Goal: Task Accomplishment & Management: Manage account settings

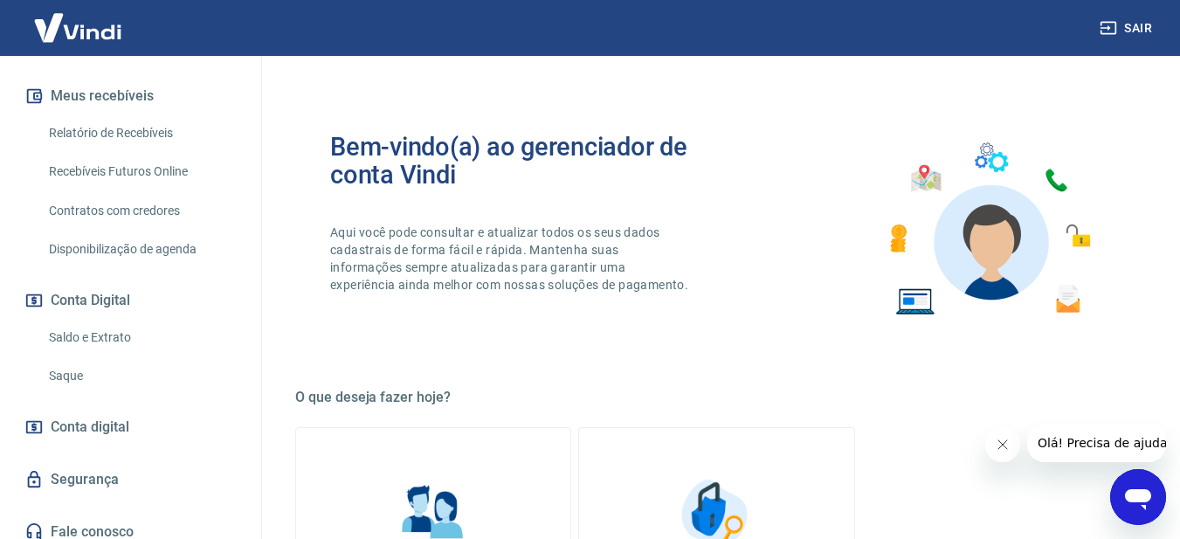
scroll to position [391, 0]
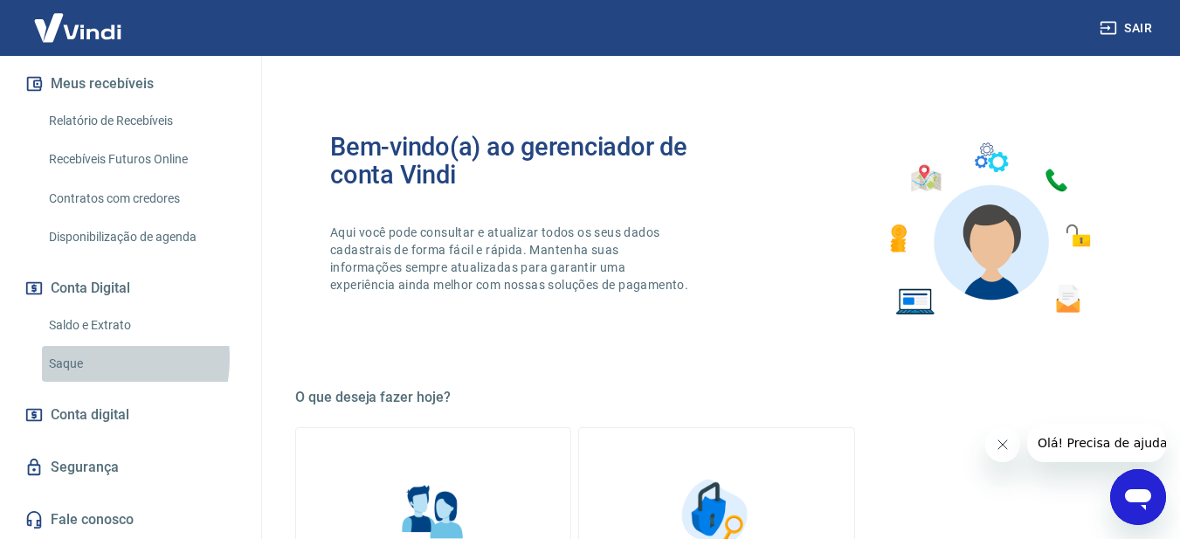
click at [78, 358] on link "Saque" at bounding box center [141, 364] width 198 height 36
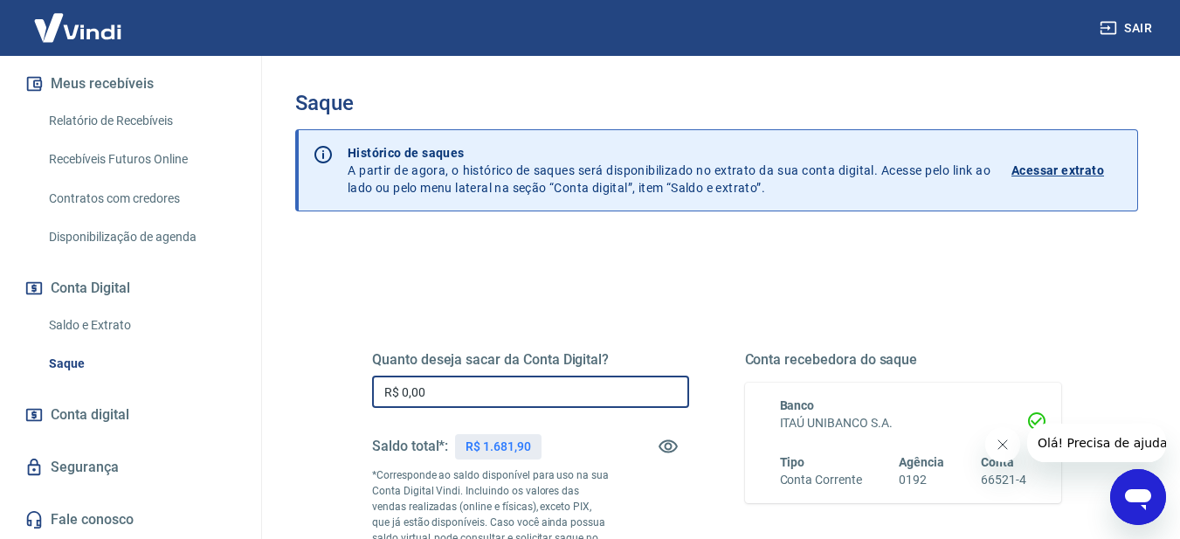
click at [507, 391] on input "R$ 0,00" at bounding box center [530, 392] width 317 height 32
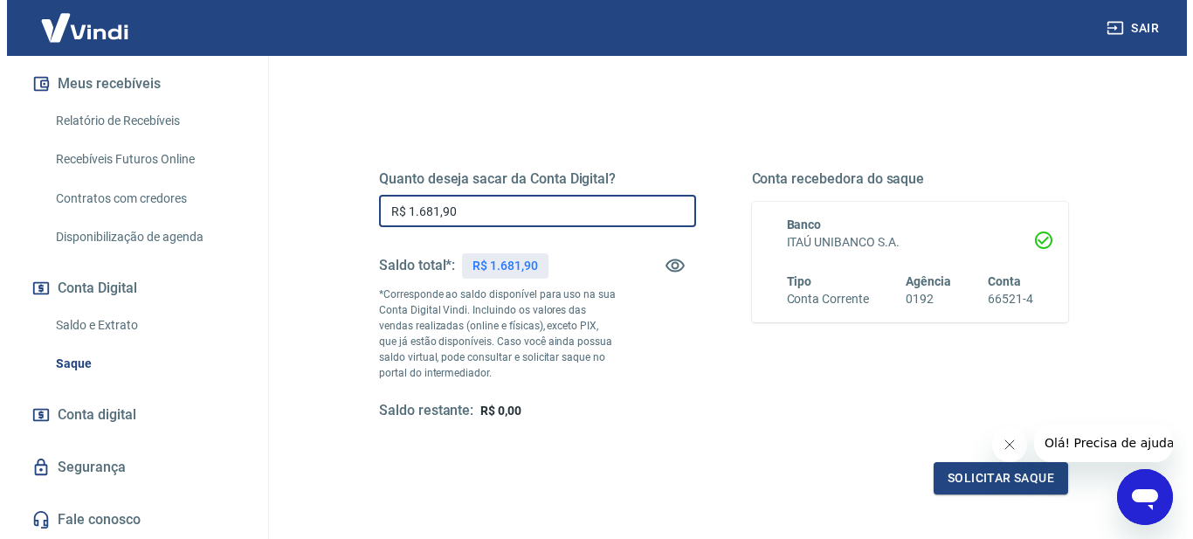
scroll to position [233, 0]
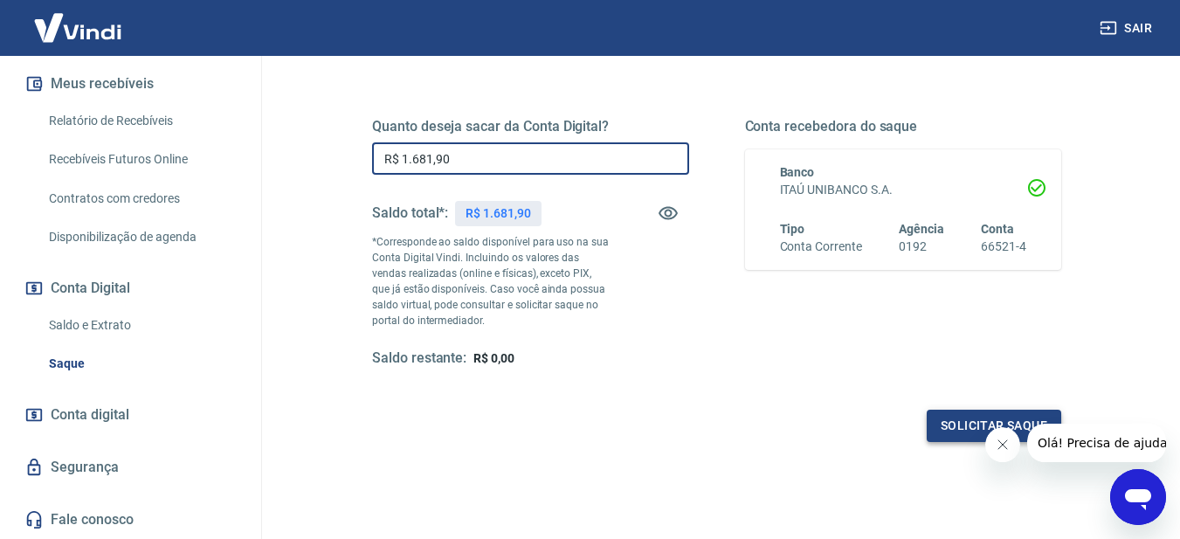
type input "R$ 1.681,90"
click at [951, 427] on button "Solicitar saque" at bounding box center [994, 426] width 135 height 32
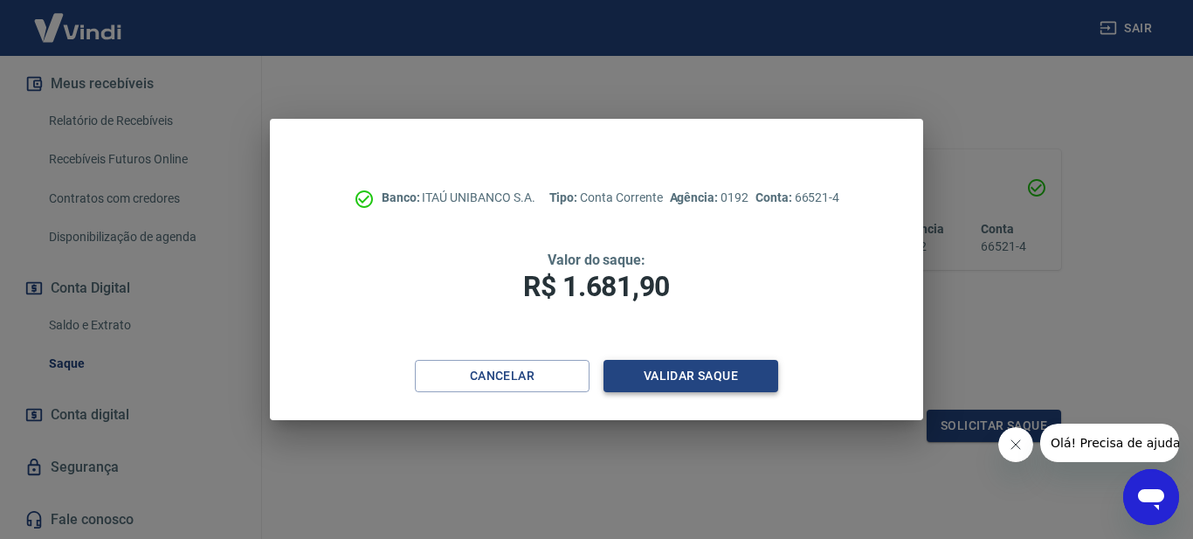
click at [708, 374] on button "Validar saque" at bounding box center [691, 376] width 175 height 32
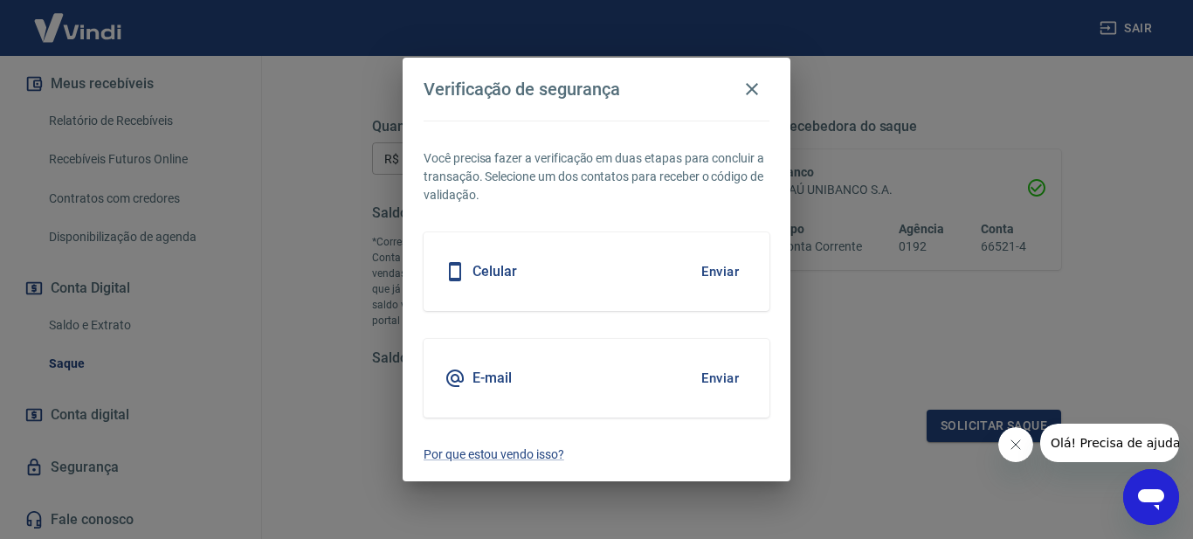
click at [716, 380] on button "Enviar" at bounding box center [720, 378] width 57 height 37
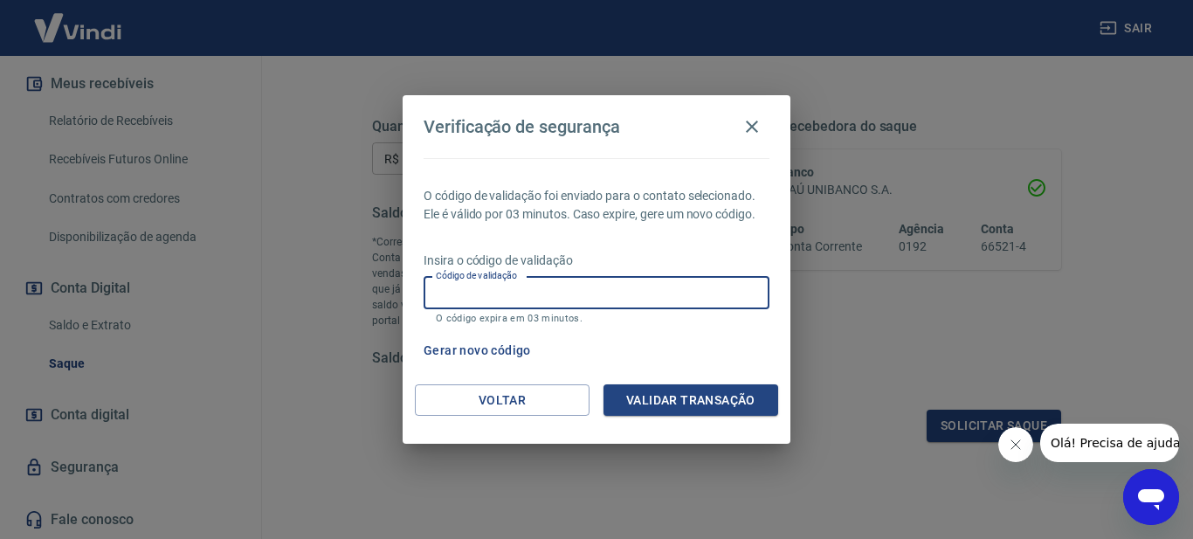
click at [536, 287] on input "Código de validação" at bounding box center [597, 293] width 346 height 32
paste input "994337"
type input "994337"
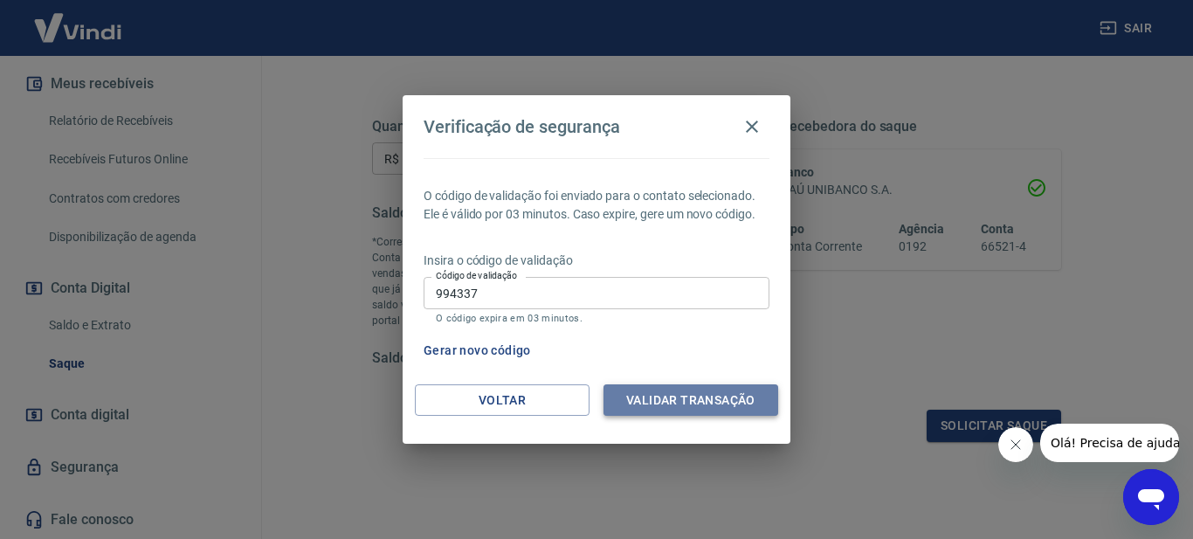
click at [650, 396] on button "Validar transação" at bounding box center [691, 400] width 175 height 32
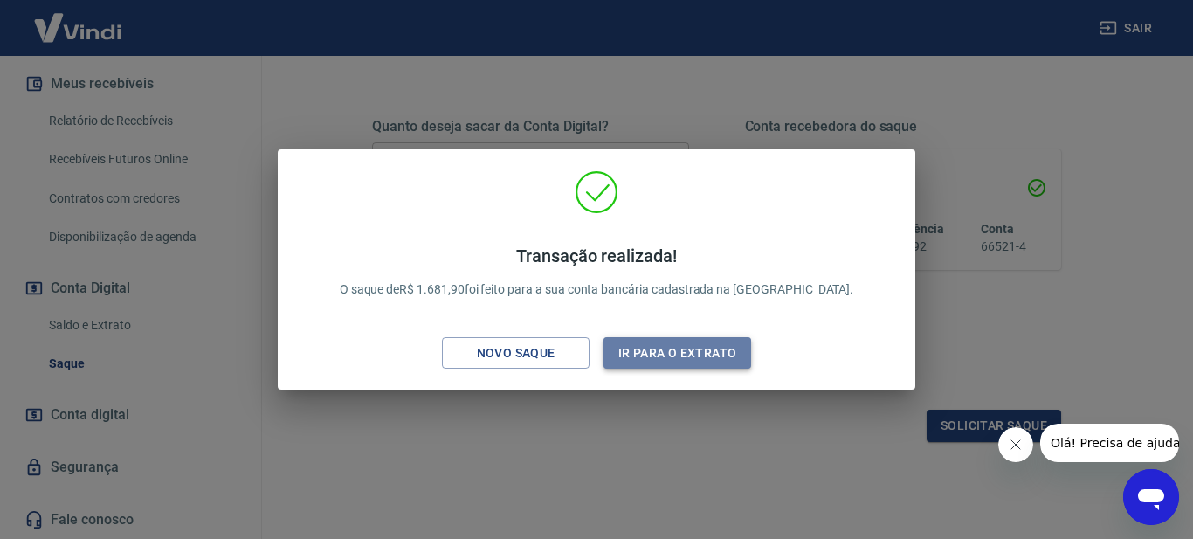
click at [717, 352] on button "Ir para o extrato" at bounding box center [678, 353] width 148 height 32
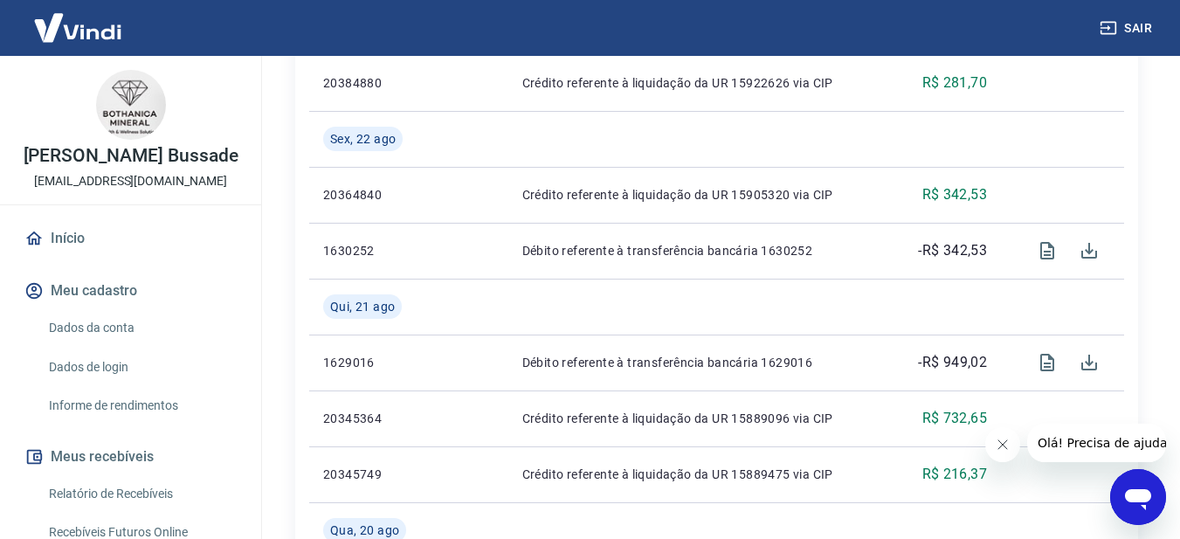
scroll to position [391, 0]
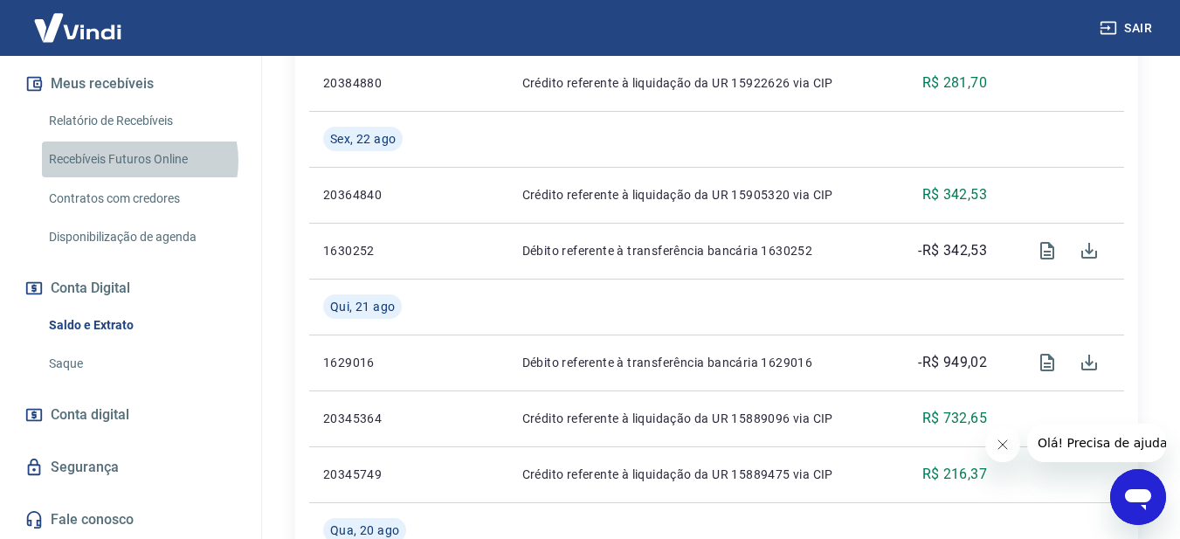
click at [139, 161] on link "Recebíveis Futuros Online" at bounding box center [141, 160] width 198 height 36
